Goal: Task Accomplishment & Management: Use online tool/utility

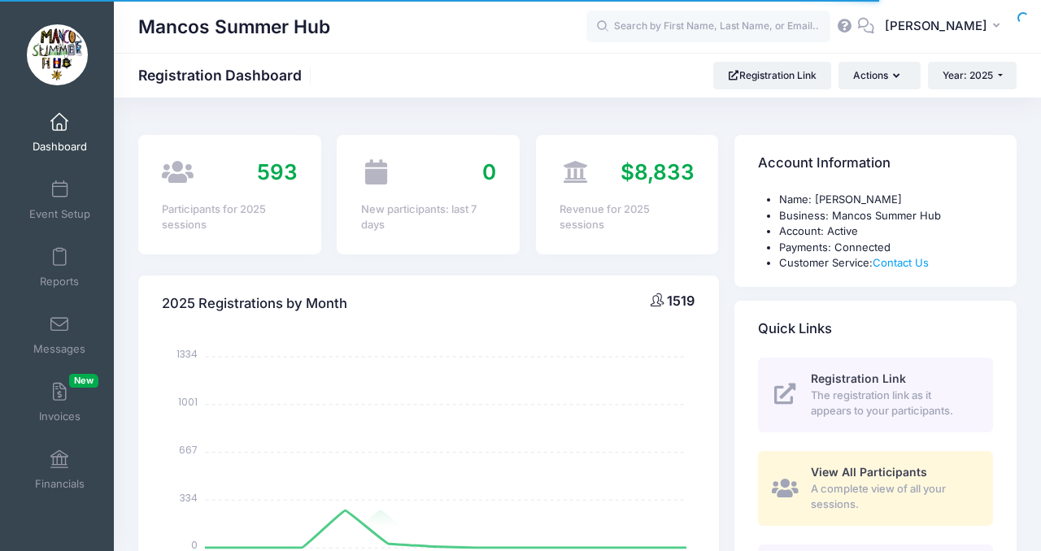
select select
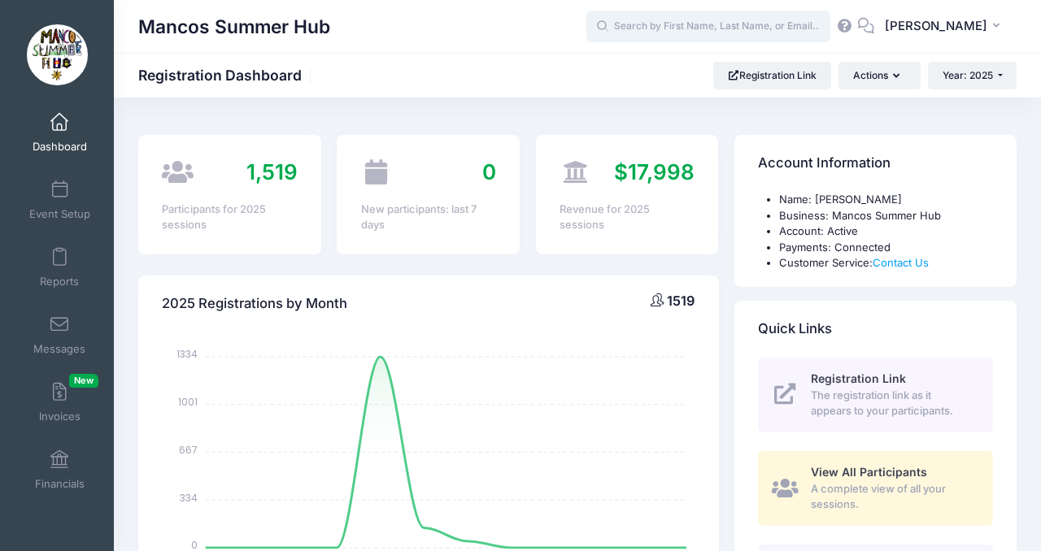
click at [691, 35] on input "text" at bounding box center [708, 27] width 244 height 33
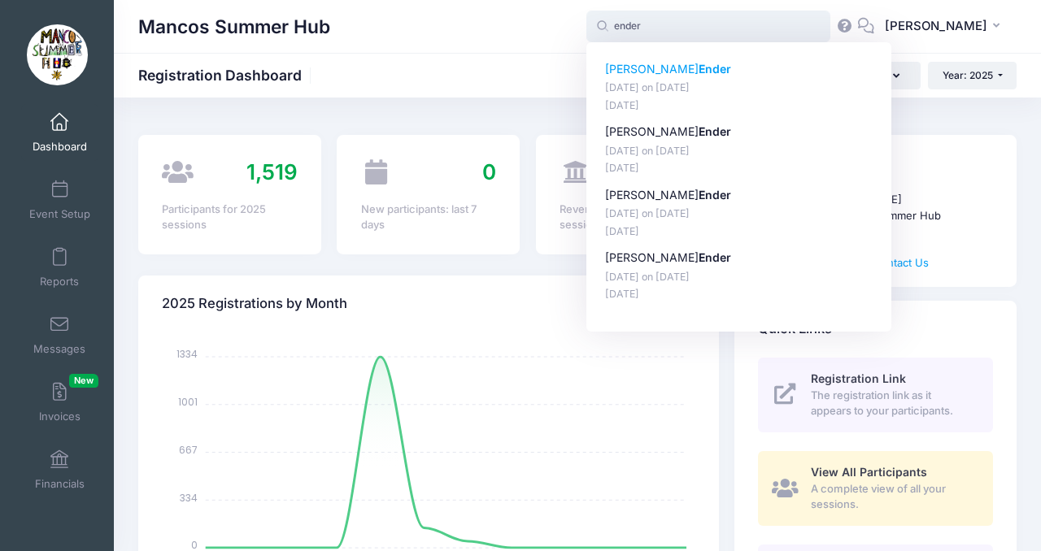
click at [699, 68] on strong "Ender" at bounding box center [715, 69] width 33 height 14
type input "Charlie Ender (June 11, Jun-11, 2025)"
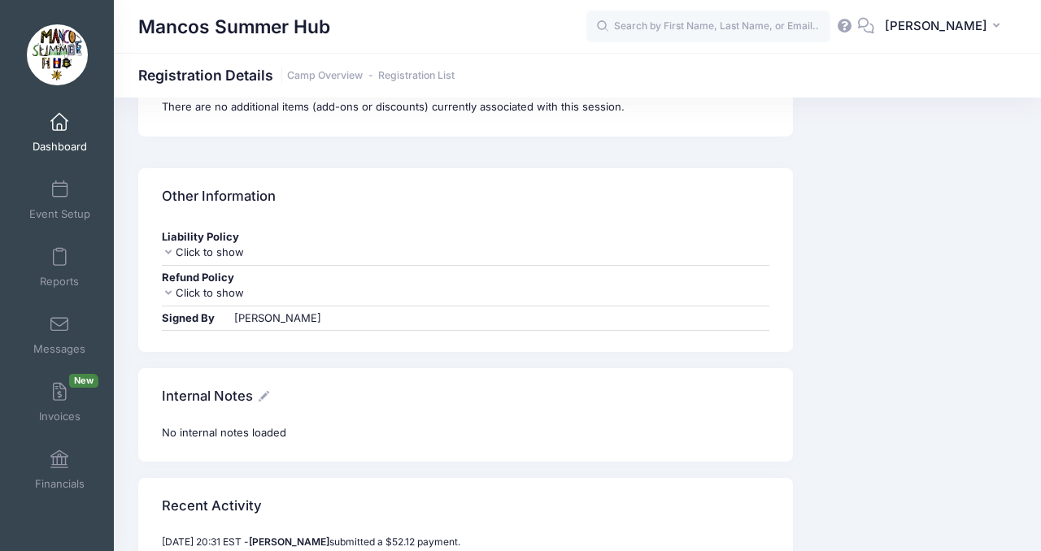
scroll to position [2220, 0]
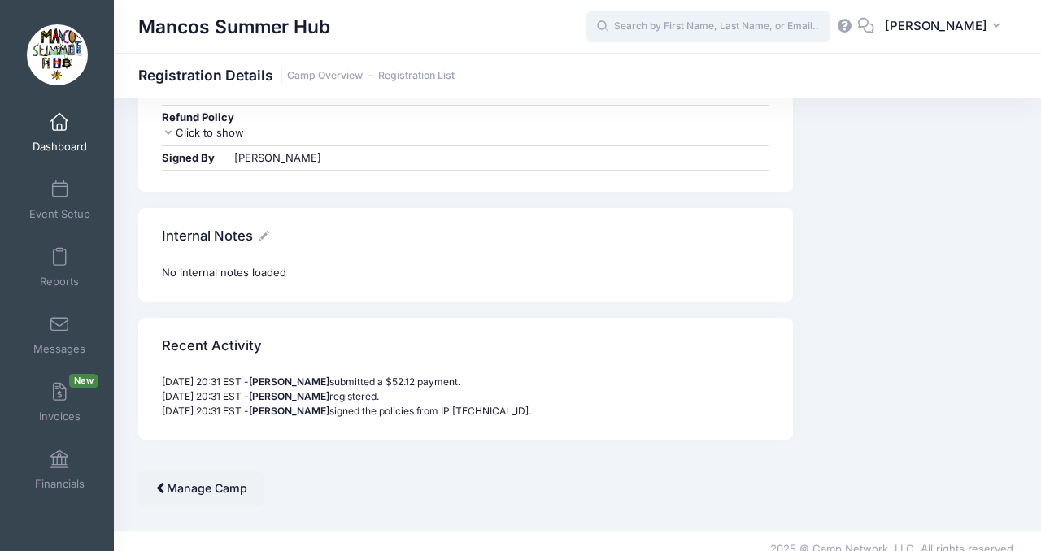
click at [667, 34] on input "text" at bounding box center [708, 27] width 244 height 33
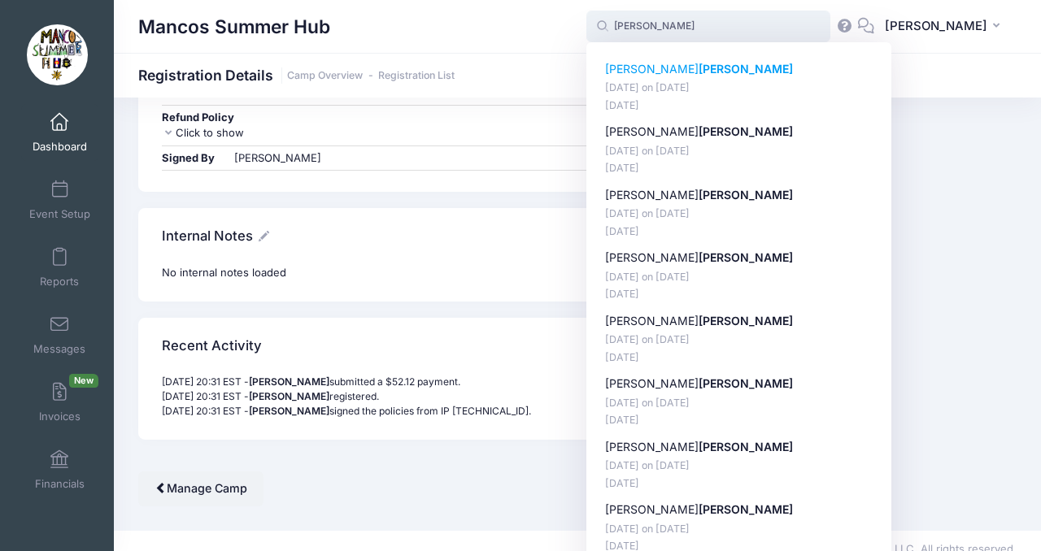
click at [699, 68] on strong "Feigenbaum" at bounding box center [746, 69] width 94 height 14
type input "Charlie Feigenbaum (June 11, Jun-11, 2025)"
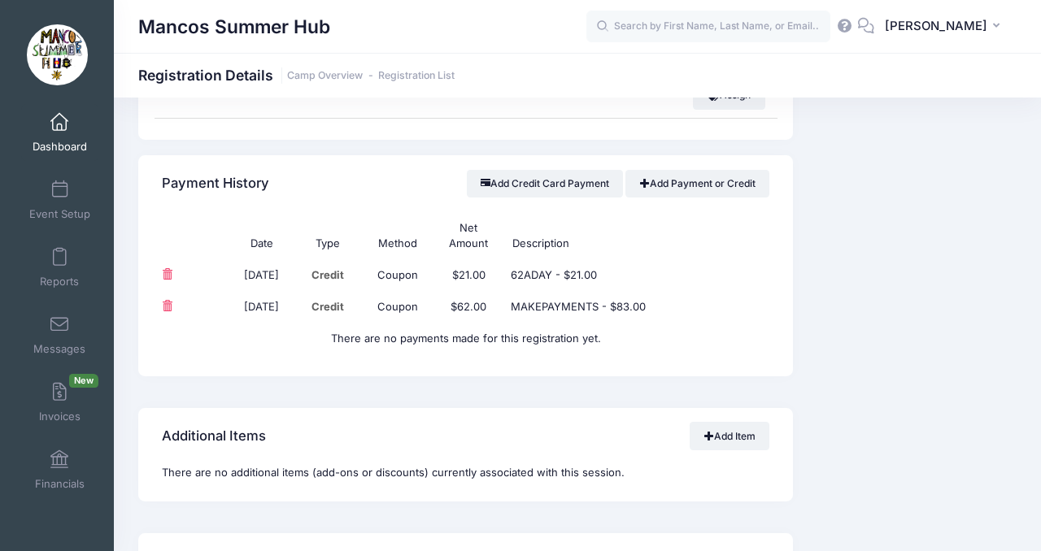
scroll to position [1712, 0]
click at [67, 277] on span "Reports" at bounding box center [59, 282] width 39 height 14
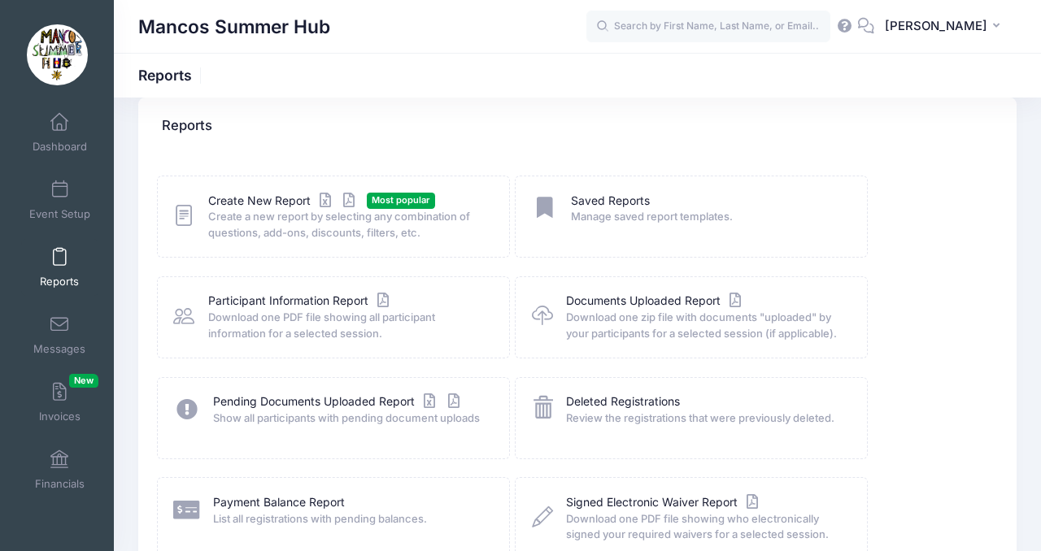
scroll to position [20, 0]
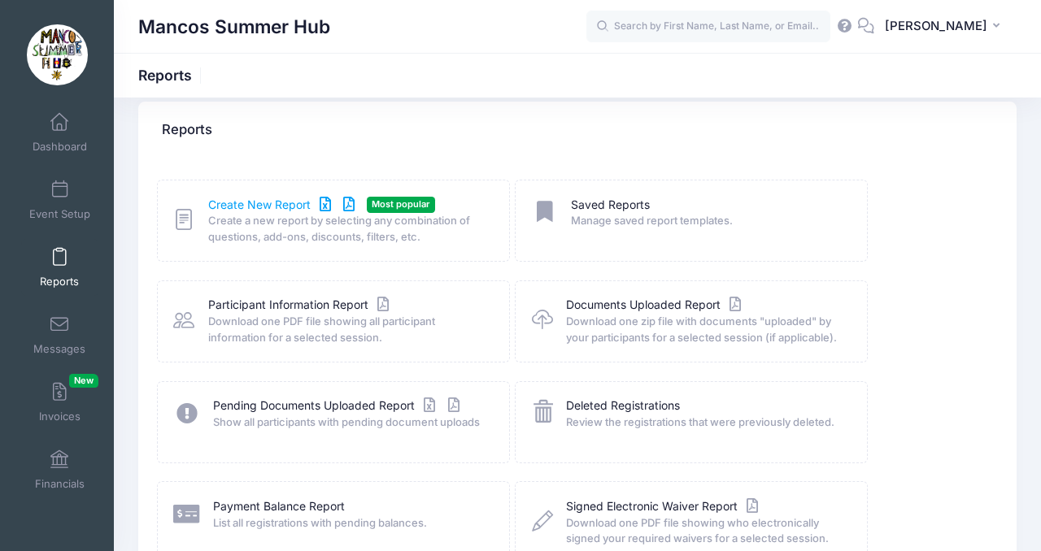
click at [254, 203] on link "Create New Report" at bounding box center [283, 205] width 151 height 17
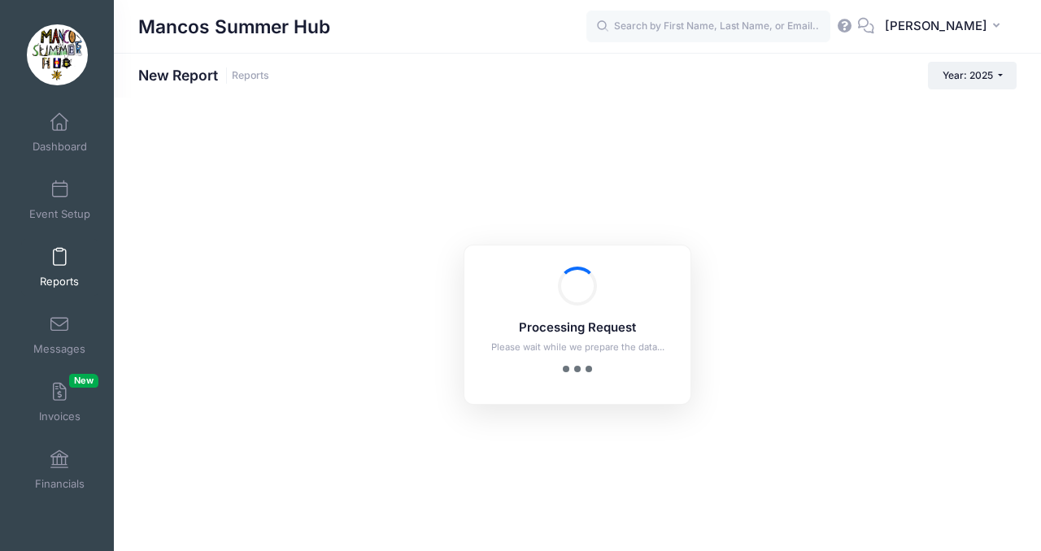
checkbox input "true"
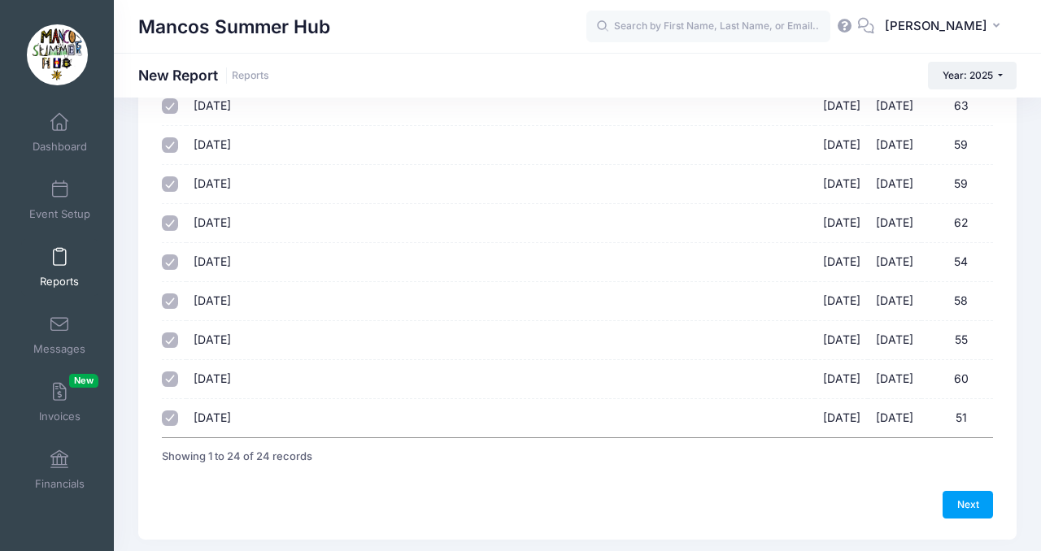
scroll to position [788, 0]
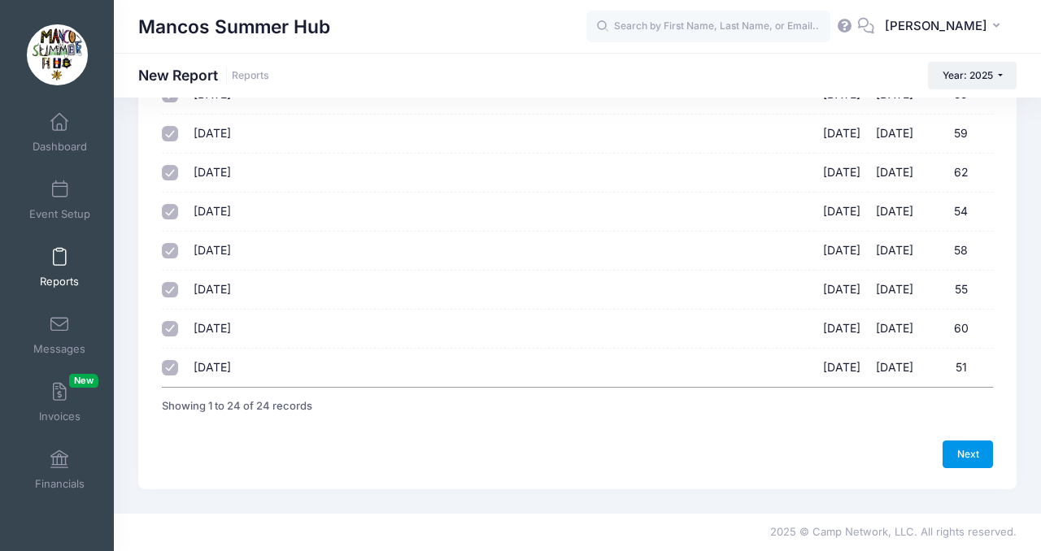
click at [969, 457] on link "Next" at bounding box center [968, 455] width 50 height 28
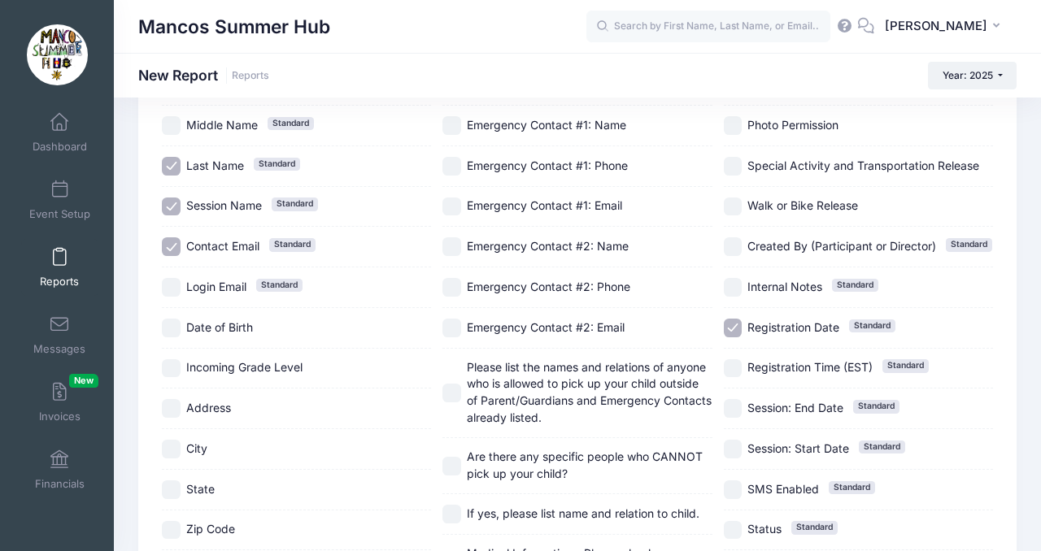
scroll to position [169, 0]
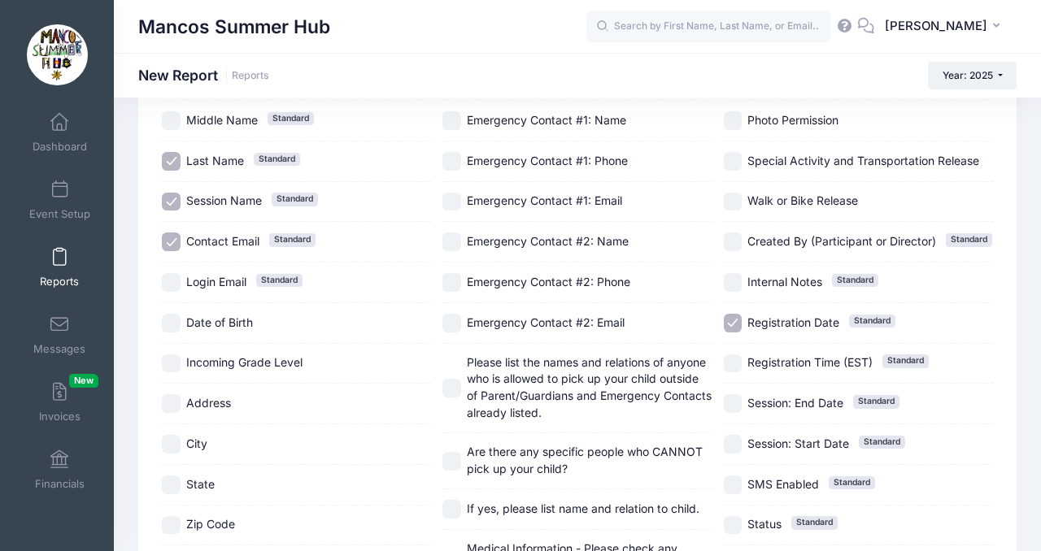
click at [176, 360] on input "Incoming Grade Level" at bounding box center [171, 364] width 19 height 19
checkbox input "true"
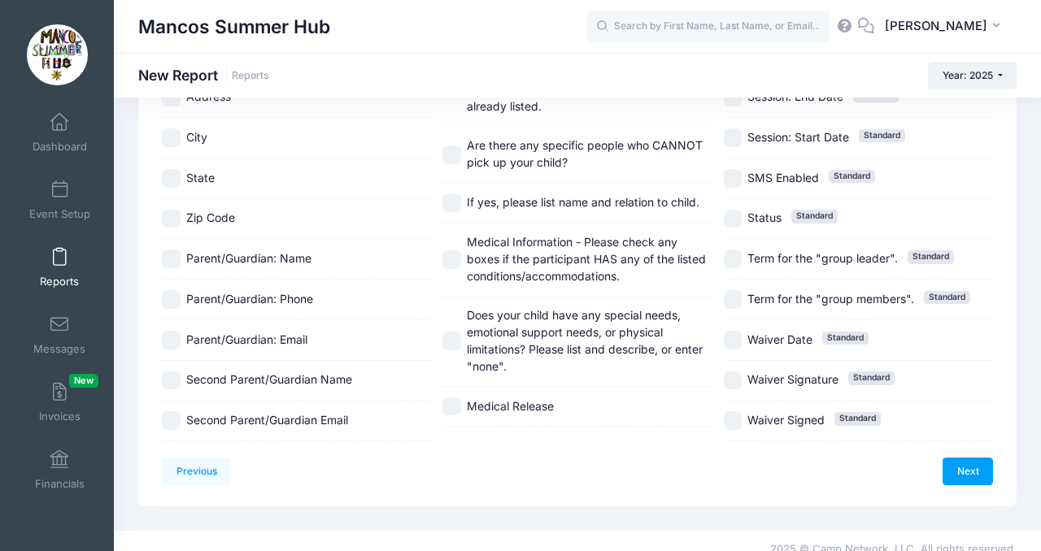
scroll to position [492, 0]
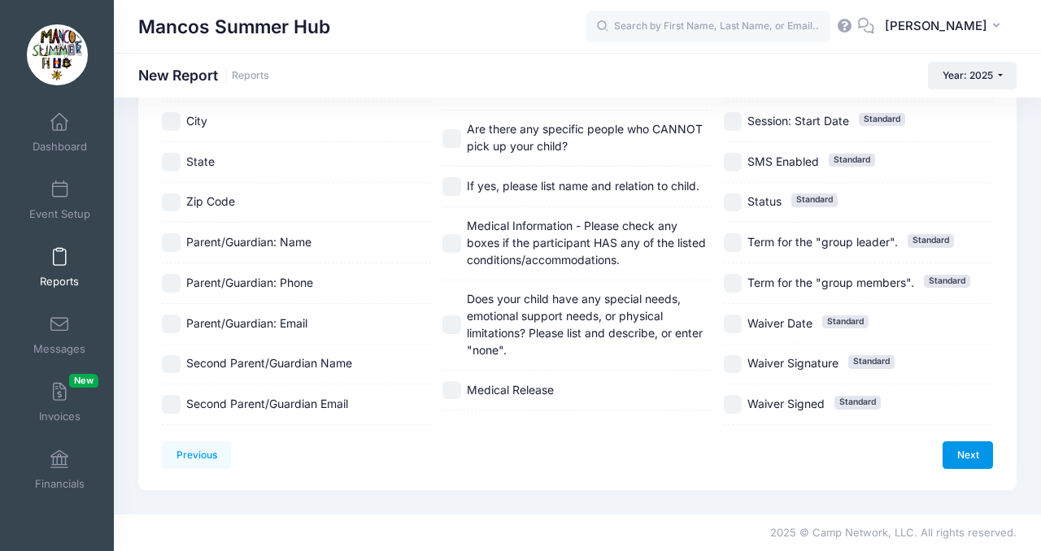
click at [967, 458] on link "Next" at bounding box center [968, 456] width 50 height 28
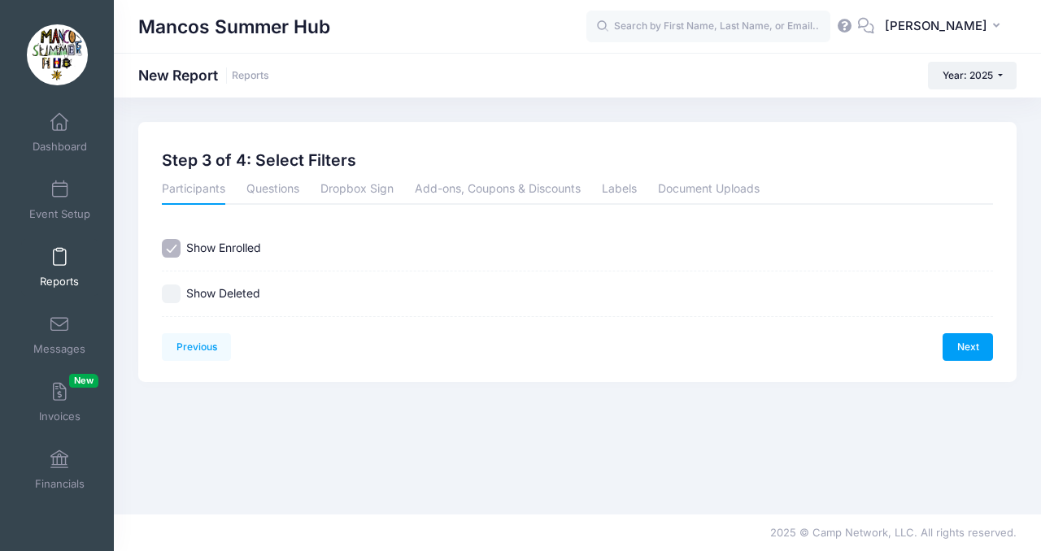
click at [187, 368] on div "Previous Next Step 3 of 4: Select Filters 1 Select Sessions 2 Select Informatio…" at bounding box center [577, 252] width 878 height 260
click at [194, 344] on link "Previous" at bounding box center [196, 347] width 69 height 28
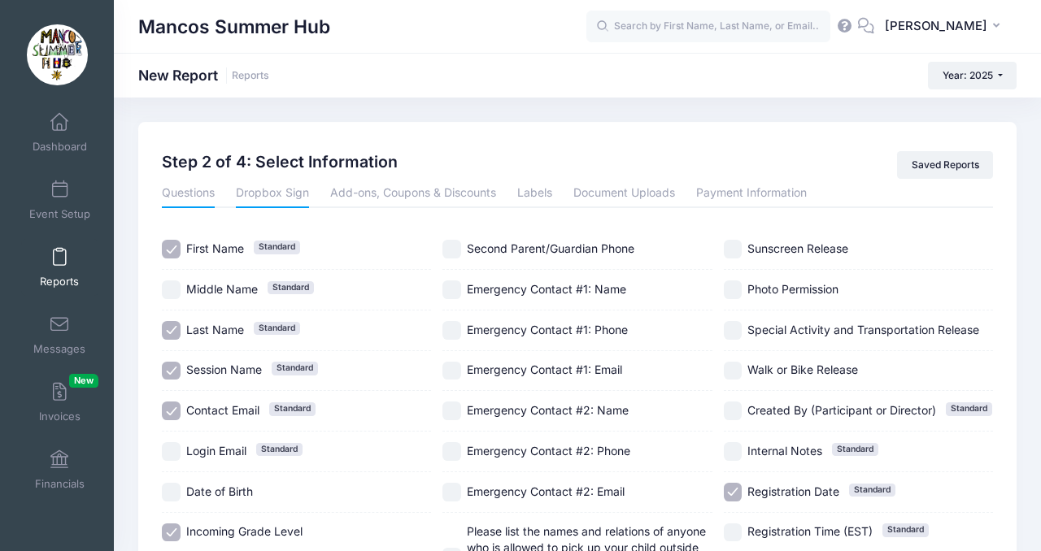
click at [268, 198] on link "Dropbox Sign" at bounding box center [272, 193] width 73 height 29
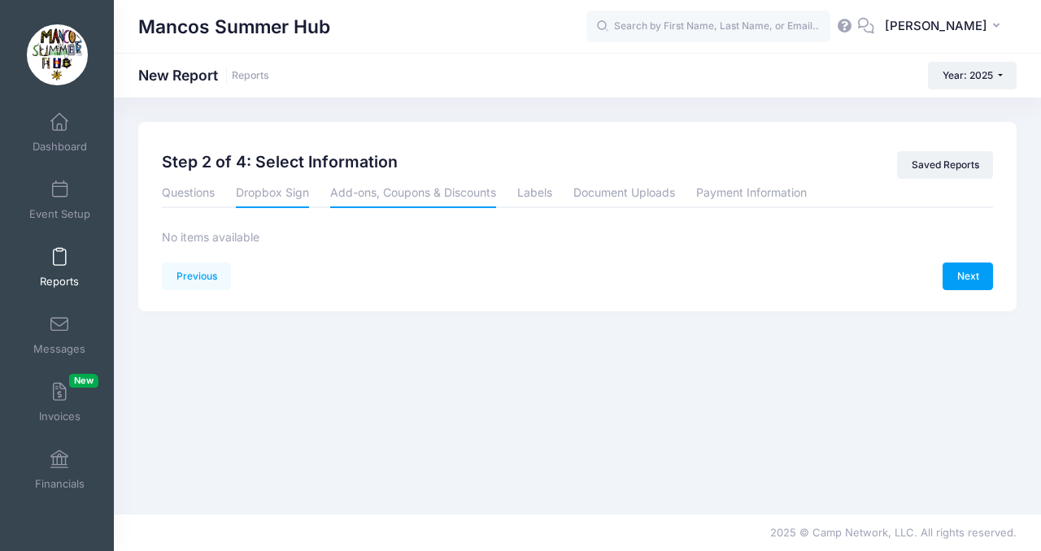
click at [377, 196] on link "Add-ons, Coupons & Discounts" at bounding box center [413, 193] width 166 height 29
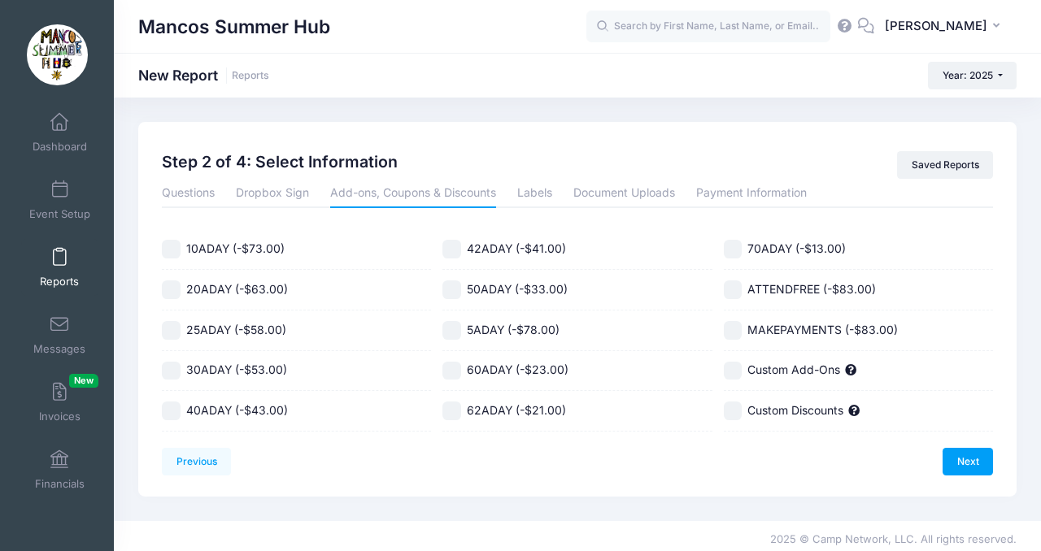
click at [172, 248] on input "10ADAY (-$73.00)" at bounding box center [171, 249] width 19 height 19
checkbox input "true"
click at [172, 284] on input "20ADAY (-$63.00)" at bounding box center [171, 290] width 19 height 19
checkbox input "true"
click at [172, 324] on input "25ADAY (-$58.00)" at bounding box center [171, 330] width 19 height 19
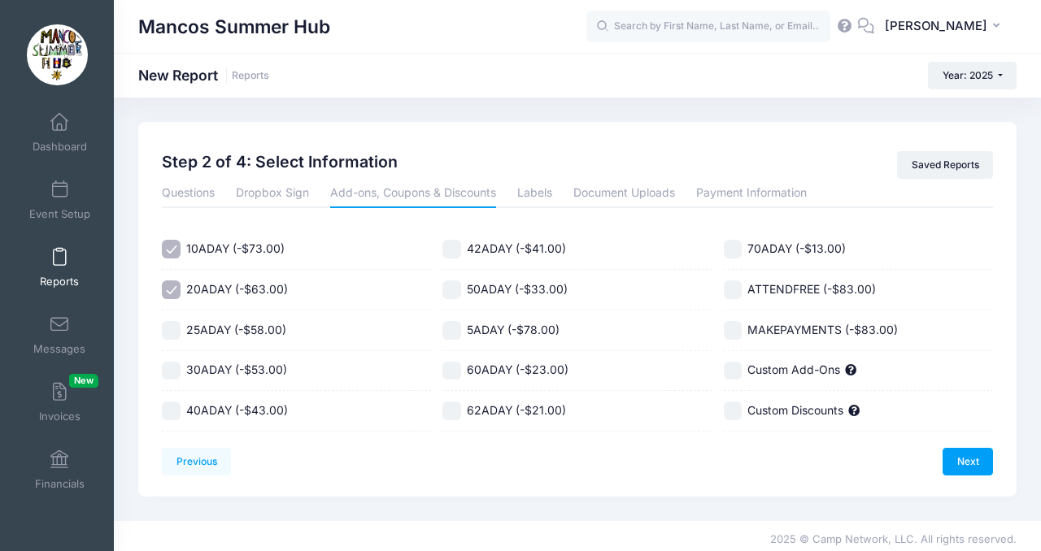
checkbox input "true"
click at [169, 366] on input "30ADAY (-$53.00)" at bounding box center [171, 371] width 19 height 19
checkbox input "true"
click at [172, 409] on input "40ADAY (-$43.00)" at bounding box center [171, 411] width 19 height 19
checkbox input "true"
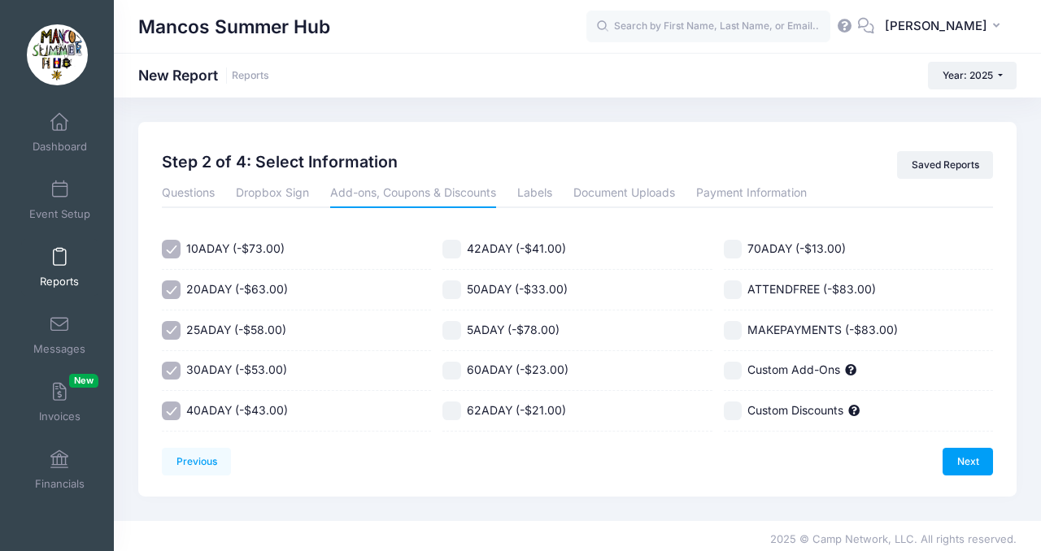
click at [447, 246] on input "42ADAY (-$41.00)" at bounding box center [451, 249] width 19 height 19
checkbox input "true"
click at [447, 289] on input "50ADAY (-$33.00)" at bounding box center [451, 290] width 19 height 19
checkbox input "true"
click at [449, 343] on div "5ADAY (-$78.00)" at bounding box center [576, 331] width 269 height 41
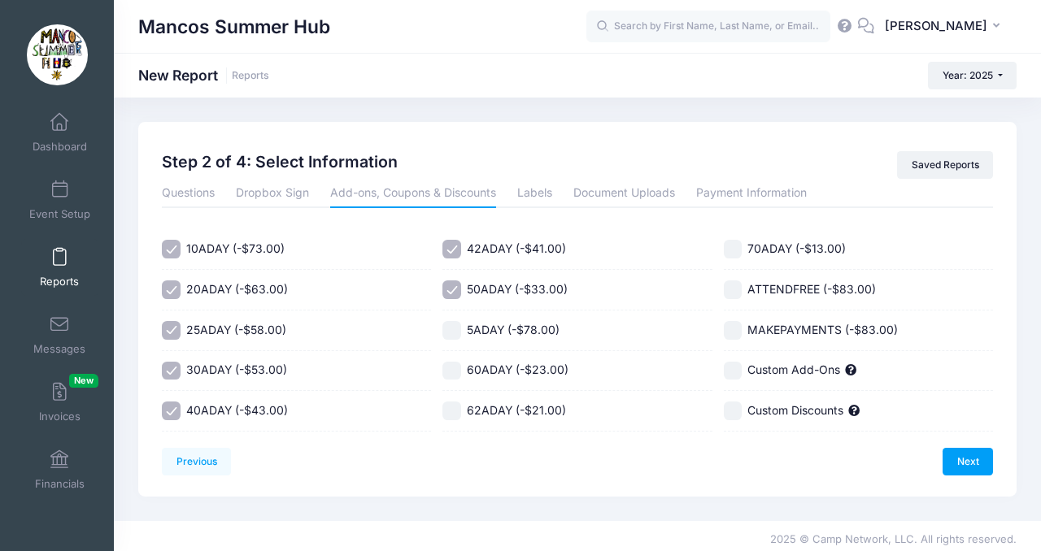
checkbox input "true"
click at [453, 379] on input "60ADAY (-$23.00)" at bounding box center [451, 371] width 19 height 19
checkbox input "true"
click at [453, 403] on input "62ADAY (-$21.00)" at bounding box center [451, 411] width 19 height 19
checkbox input "true"
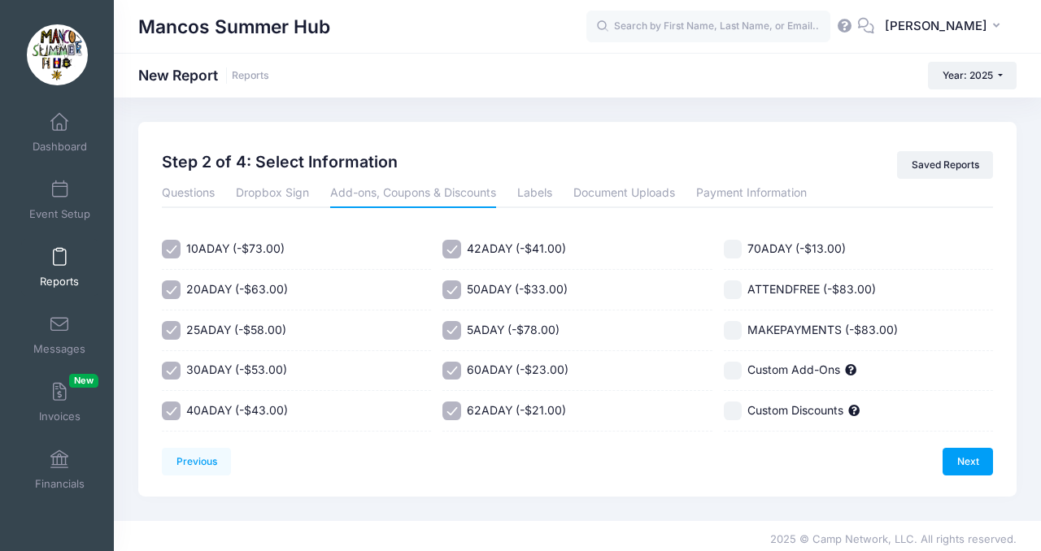
click at [733, 248] on input "70ADAY (-$13.00)" at bounding box center [733, 249] width 19 height 19
checkbox input "true"
click at [733, 284] on input "ATTENDFREE (-$83.00)" at bounding box center [733, 290] width 19 height 19
checkbox input "true"
click at [731, 328] on input "MAKEPAYMENTS (-$83.00)" at bounding box center [733, 330] width 19 height 19
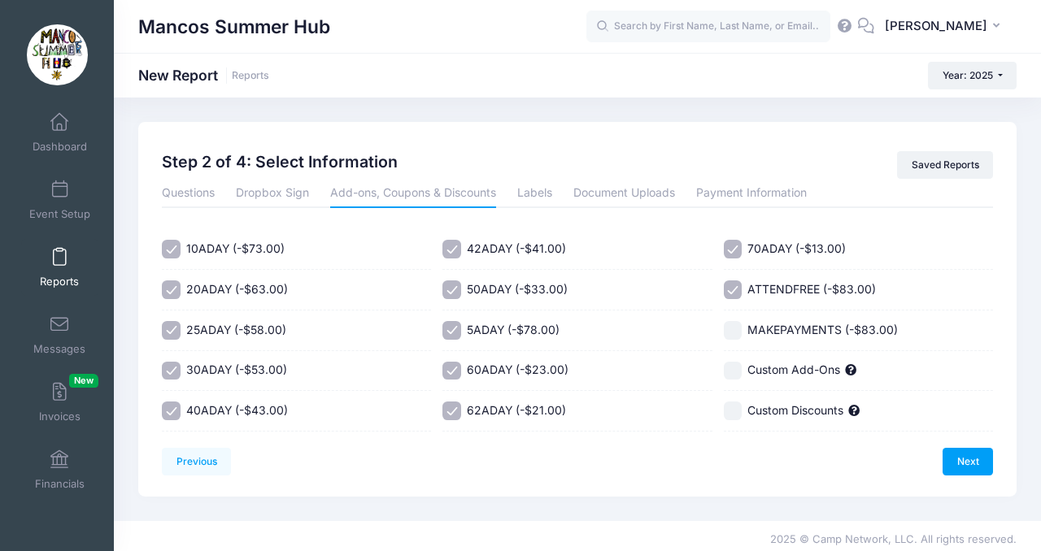
checkbox input "true"
click at [529, 193] on link "Labels" at bounding box center [534, 193] width 35 height 29
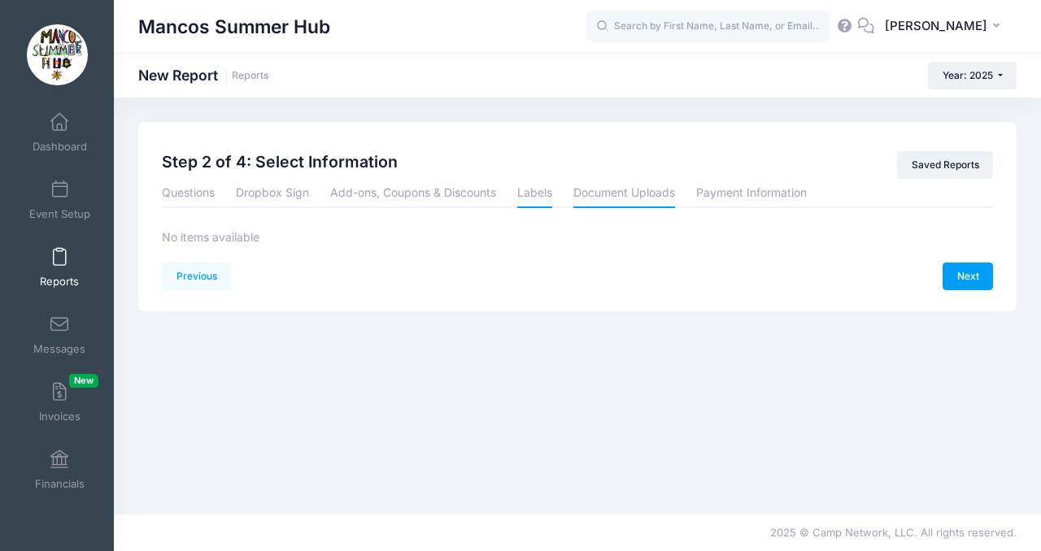
click at [611, 195] on link "Document Uploads" at bounding box center [624, 193] width 102 height 29
click at [743, 194] on link "Payment Information" at bounding box center [751, 193] width 111 height 29
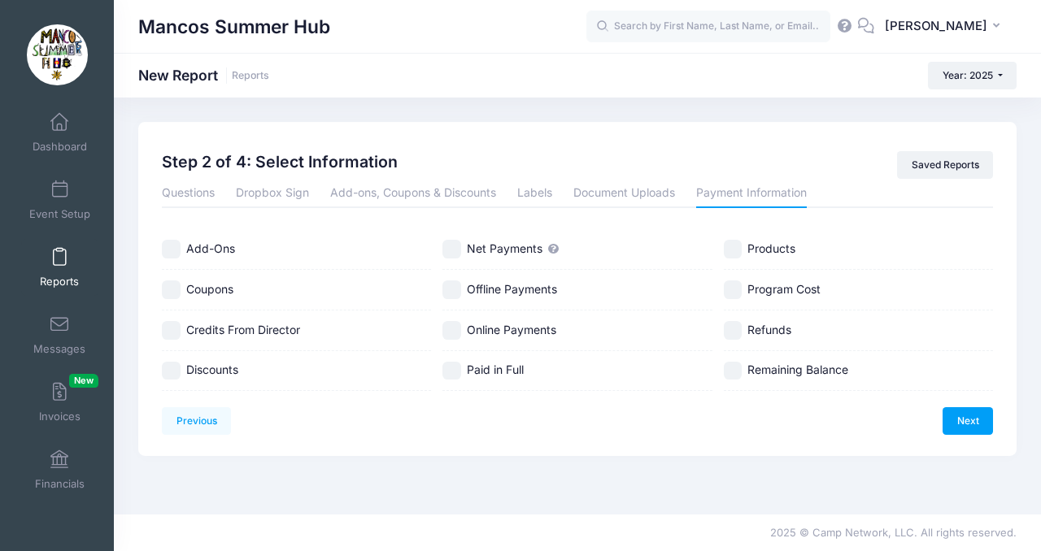
click at [455, 246] on input "Net Payments" at bounding box center [451, 249] width 19 height 19
checkbox input "true"
click at [454, 290] on input "Offline Payments" at bounding box center [451, 290] width 19 height 19
checkbox input "true"
click at [454, 321] on label "Online Payments" at bounding box center [576, 330] width 269 height 19
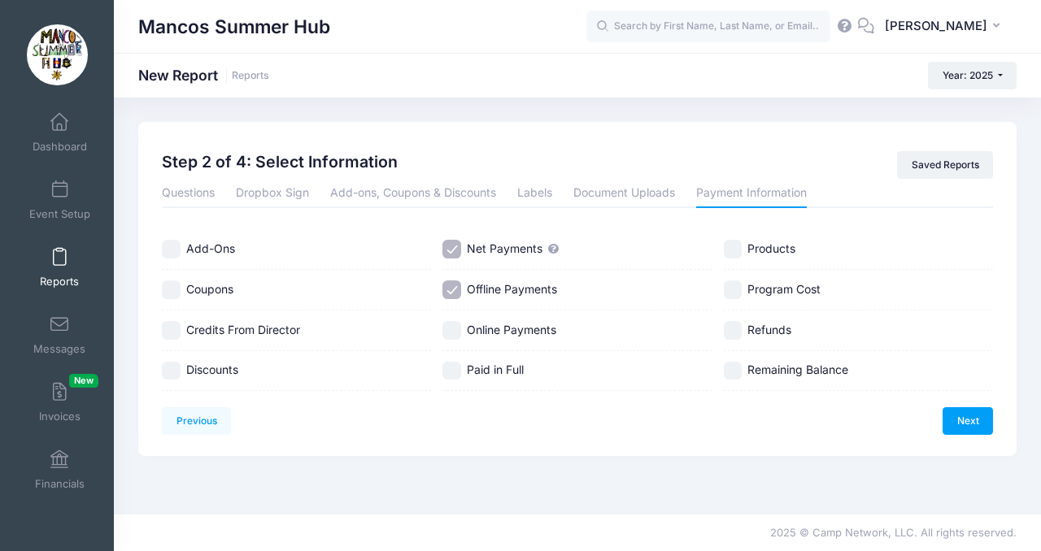
checkbox input "true"
click at [735, 285] on input "Program Cost" at bounding box center [733, 290] width 19 height 19
checkbox input "true"
click at [735, 328] on input "Refunds" at bounding box center [733, 330] width 19 height 19
checkbox input "true"
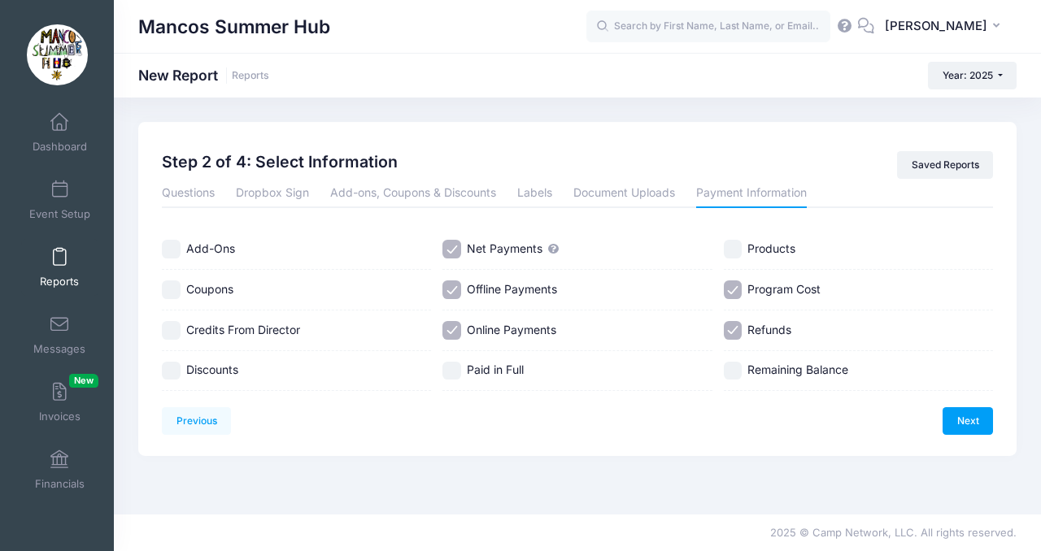
click at [735, 373] on input "Remaining Balance" at bounding box center [733, 371] width 19 height 19
checkbox input "true"
click at [949, 423] on link "Next" at bounding box center [968, 421] width 50 height 28
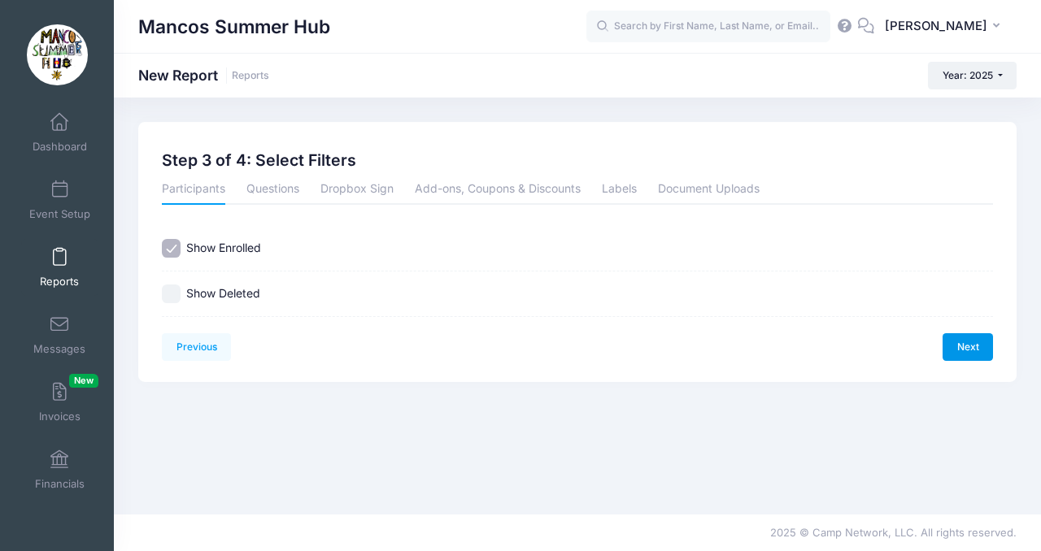
click at [961, 349] on link "Next" at bounding box center [968, 347] width 50 height 28
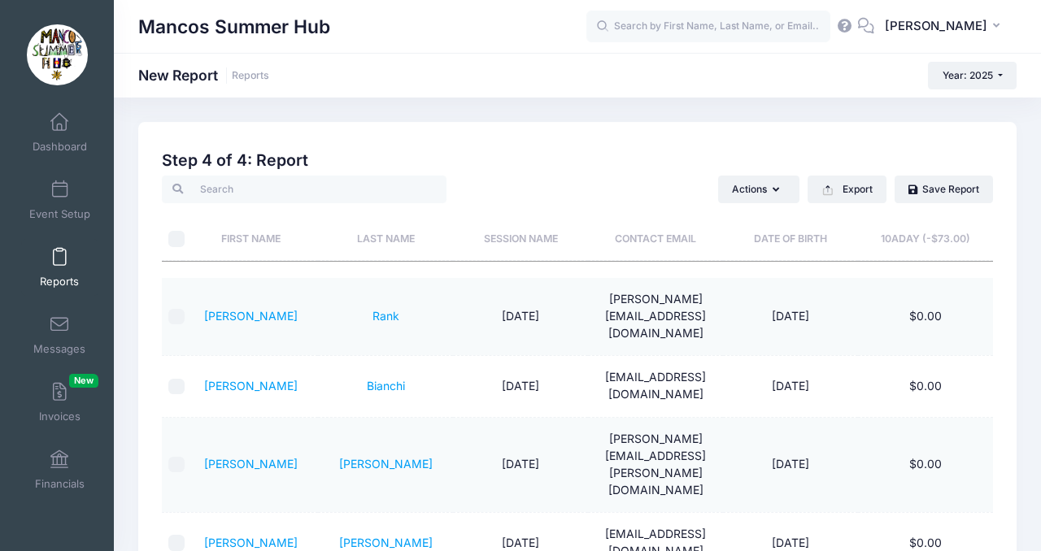
click at [388, 239] on th "Last Name" at bounding box center [385, 232] width 135 height 58
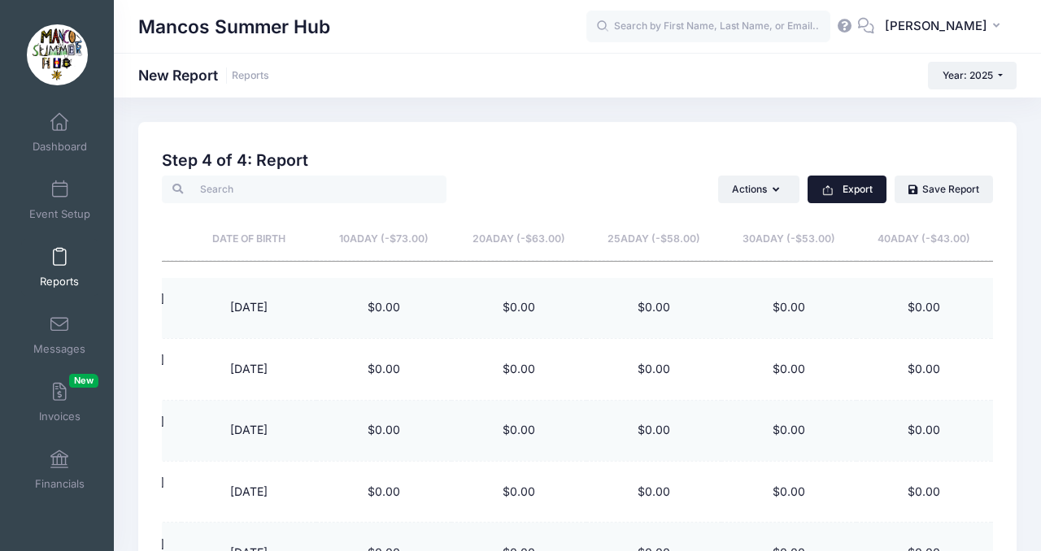
click at [847, 184] on button "Export" at bounding box center [847, 190] width 79 height 28
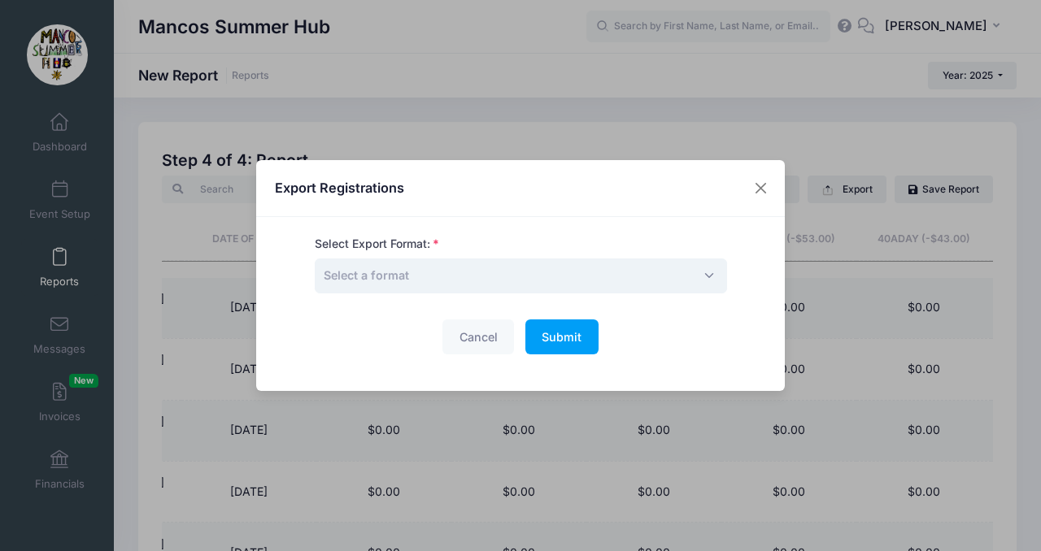
click at [404, 282] on span "Select a format" at bounding box center [366, 275] width 85 height 17
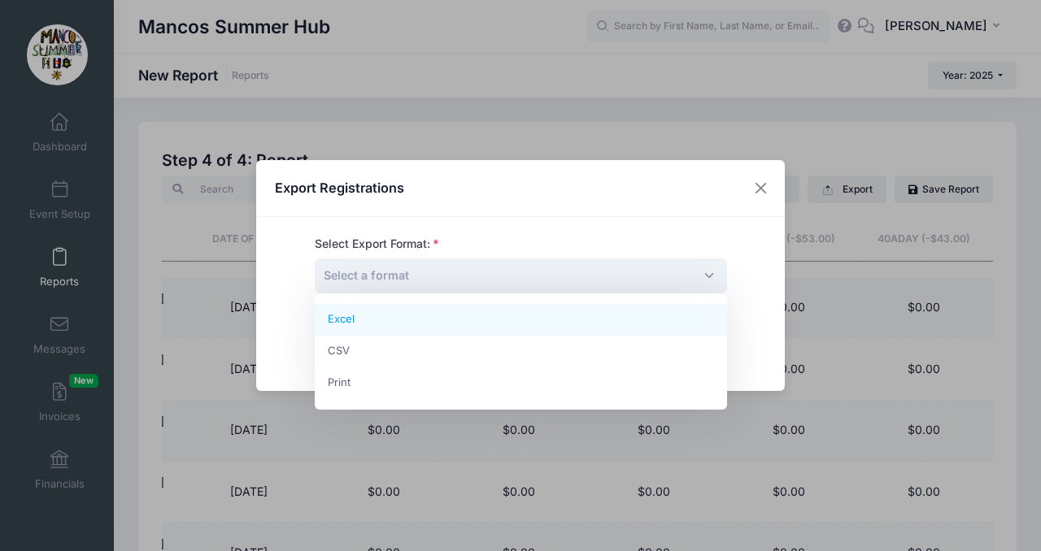
select select "excel"
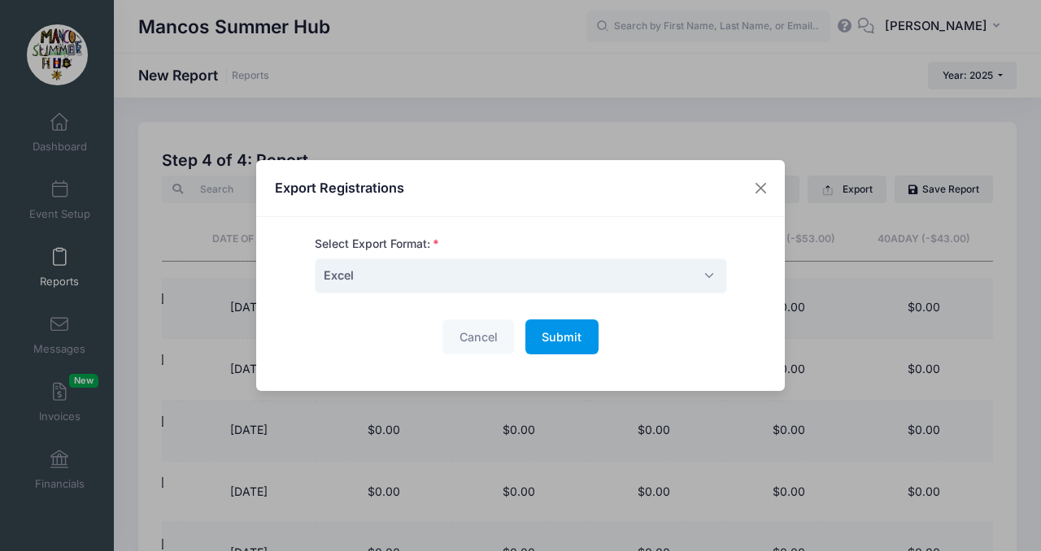
click at [574, 338] on span "Submit" at bounding box center [562, 337] width 40 height 14
